Goal: Navigation & Orientation: Find specific page/section

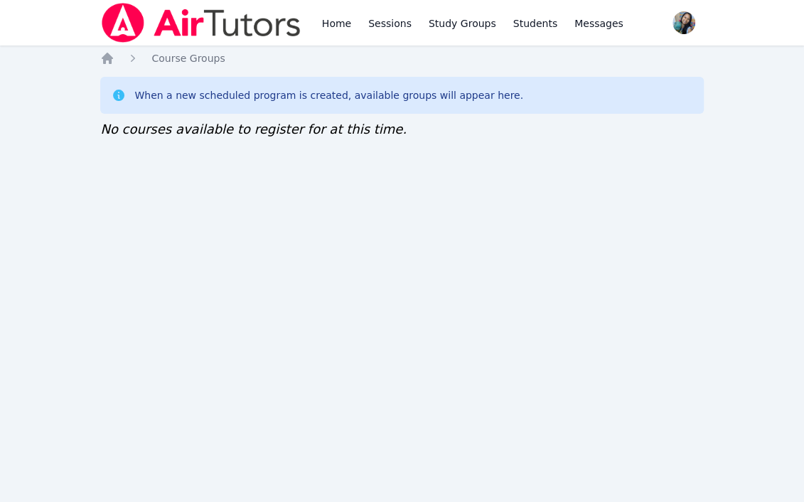
click at [188, 244] on div "Home Sessions Study Groups Students Messages Open user menu Sokha Lee Open main…" at bounding box center [402, 251] width 804 height 502
